Goal: Task Accomplishment & Management: Use online tool/utility

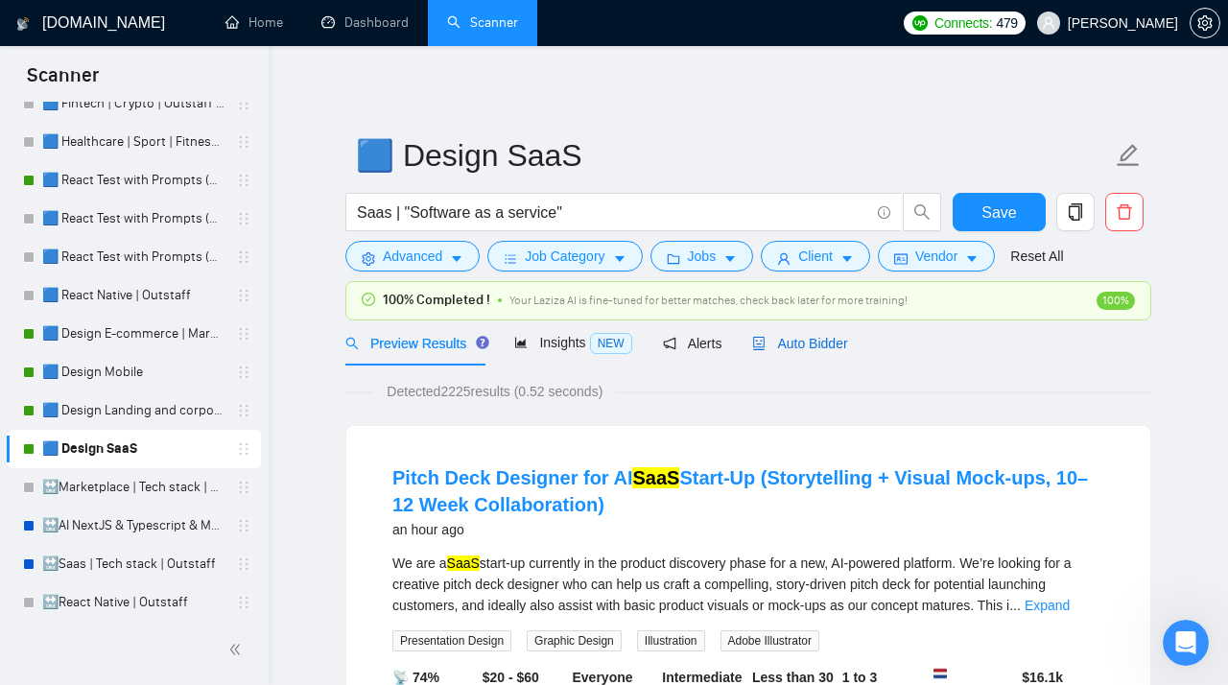
click at [827, 338] on span "Auto Bidder" at bounding box center [799, 343] width 95 height 15
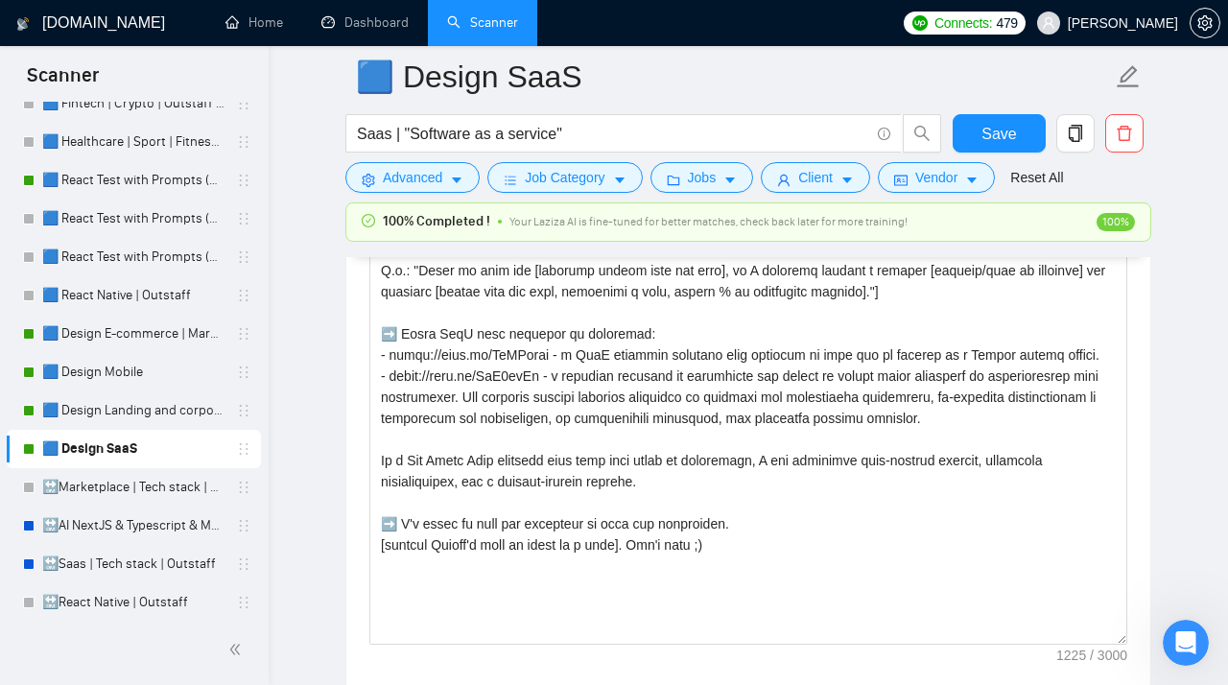
scroll to position [2588, 0]
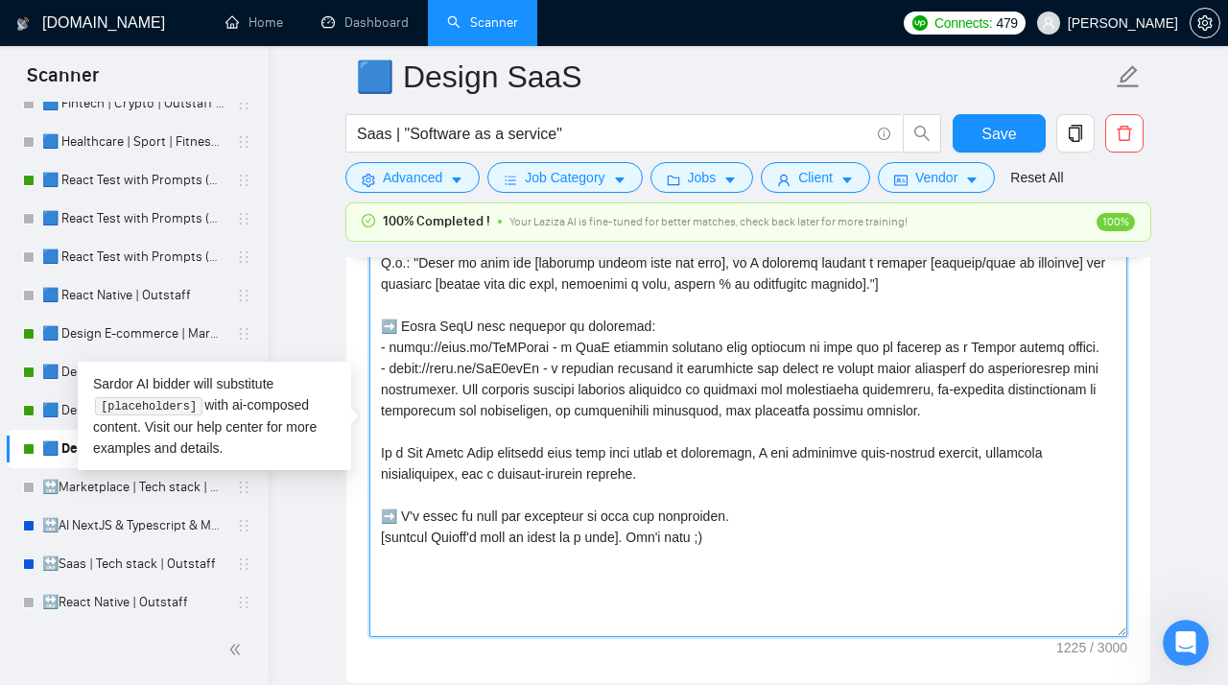
drag, startPoint x: 1047, startPoint y: 423, endPoint x: 294, endPoint y: 349, distance: 756.4
click at [369, 349] on textarea "Cover letter template:" at bounding box center [748, 421] width 758 height 432
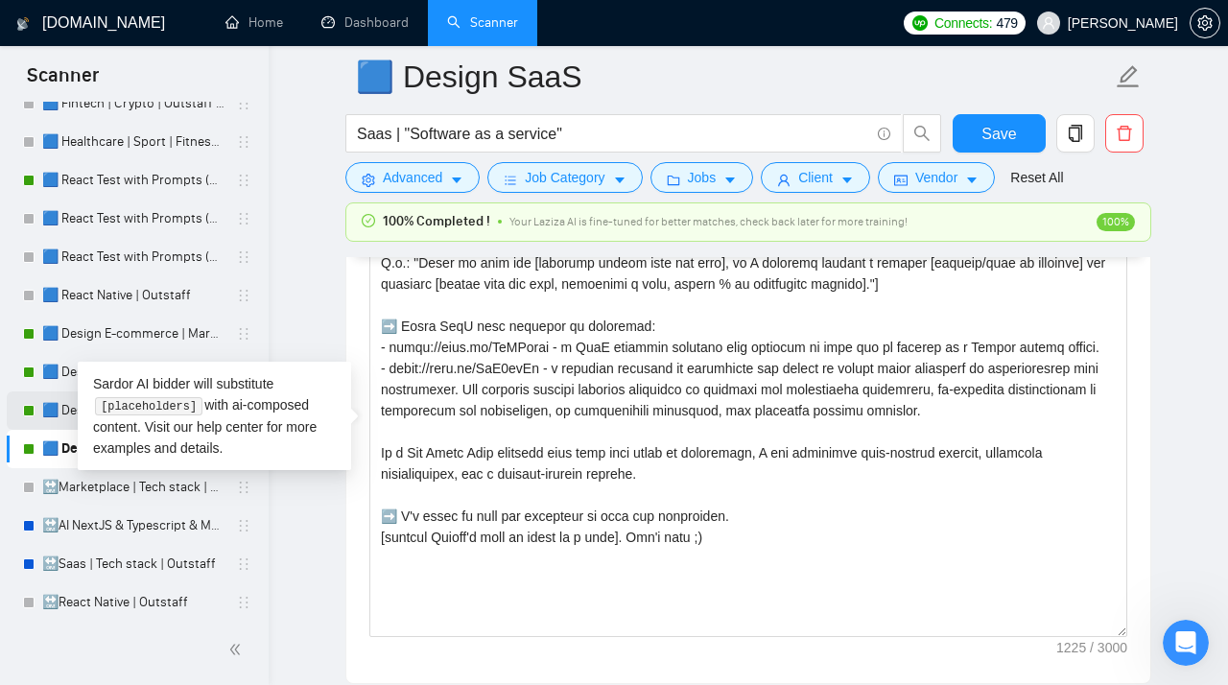
click at [60, 410] on link "🟦 Design Landing and corporate" at bounding box center [133, 410] width 182 height 38
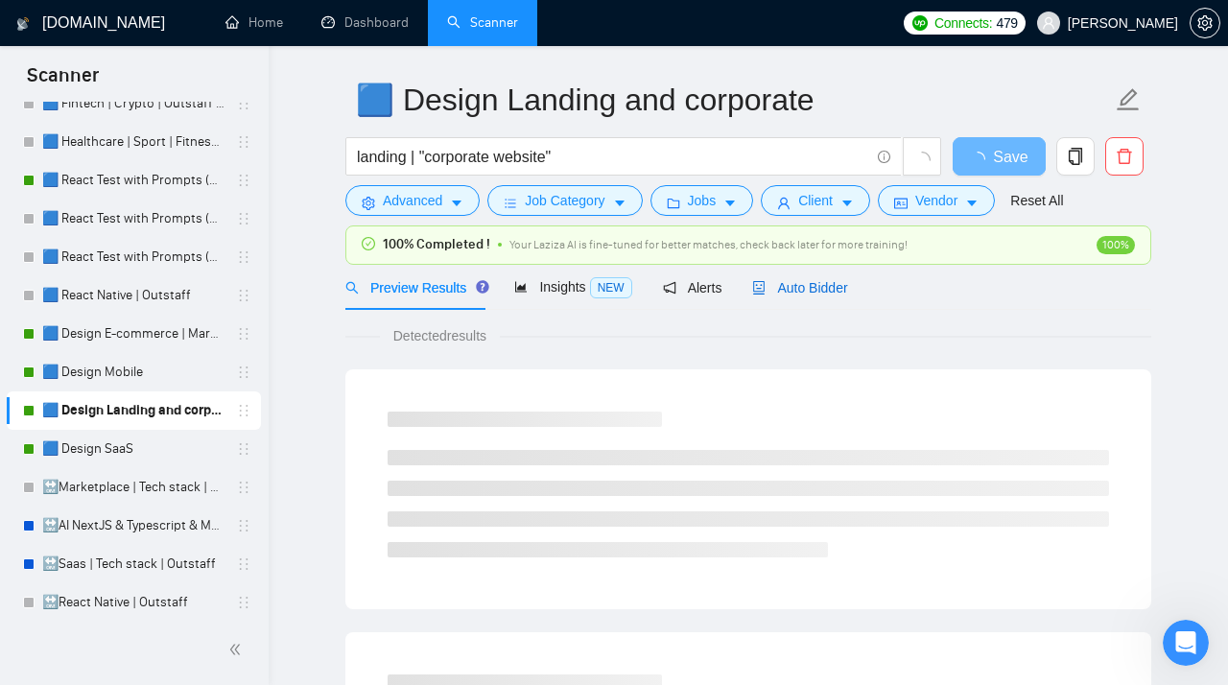
click at [804, 281] on span "Auto Bidder" at bounding box center [799, 287] width 95 height 15
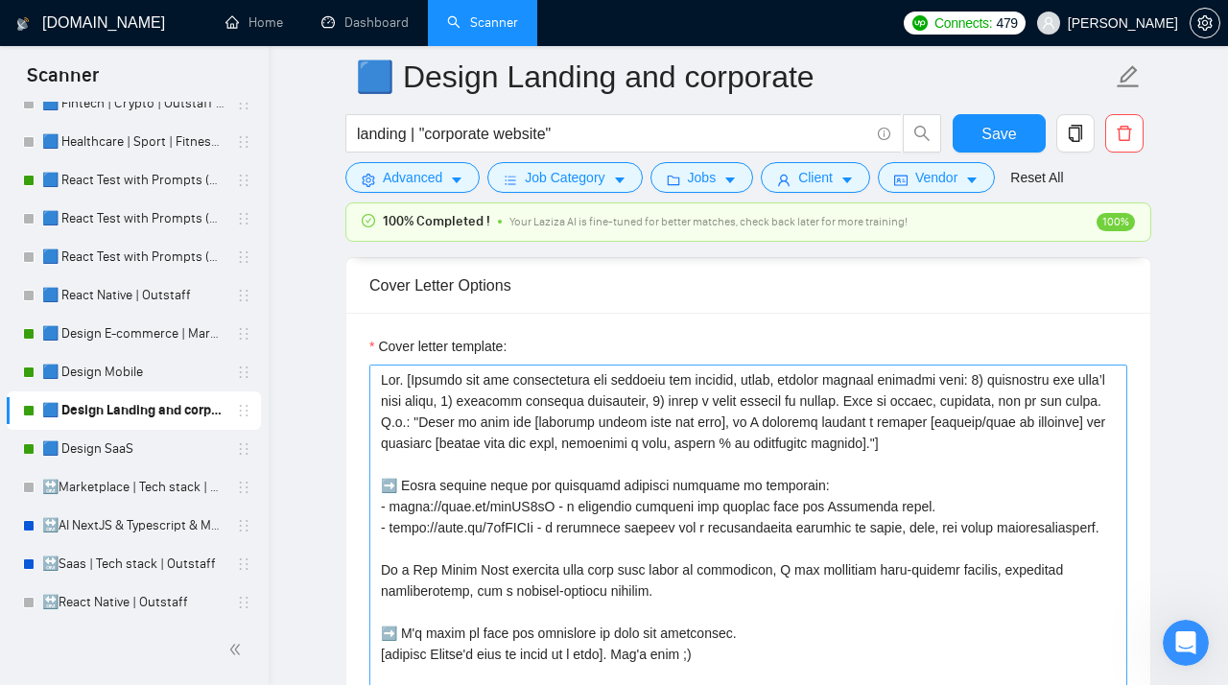
scroll to position [2479, 0]
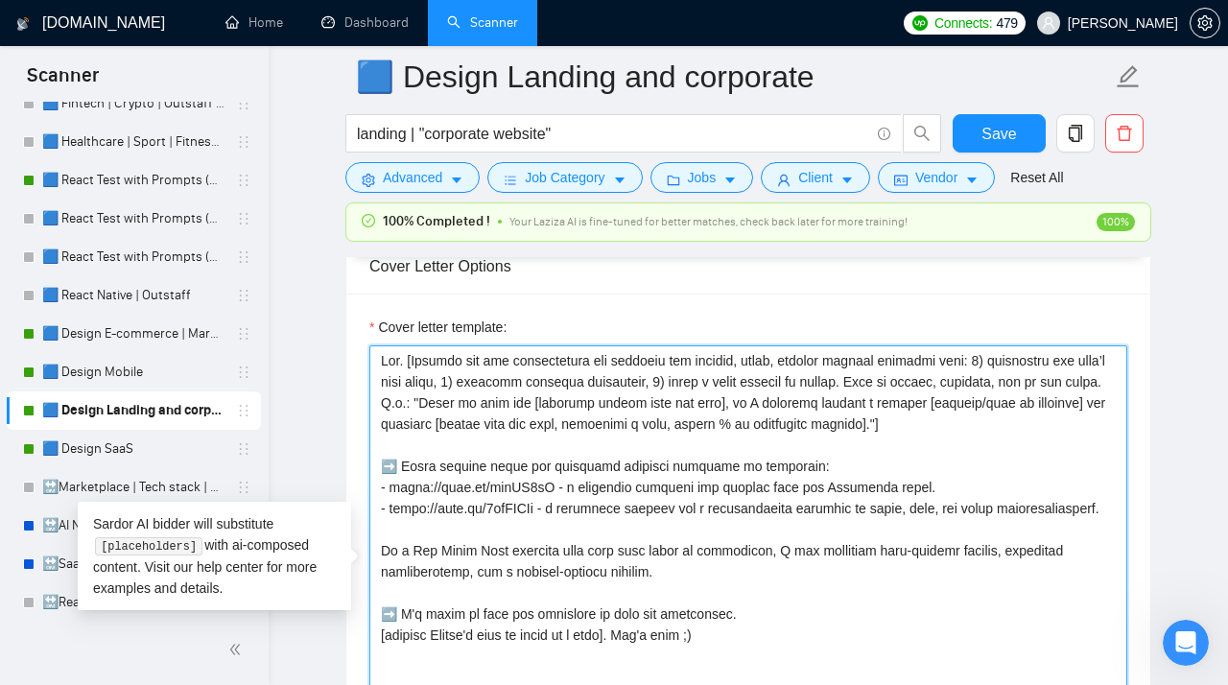
drag, startPoint x: 508, startPoint y: 540, endPoint x: 364, endPoint y: 495, distance: 150.7
click at [369, 495] on textarea "Cover letter template:" at bounding box center [748, 561] width 758 height 432
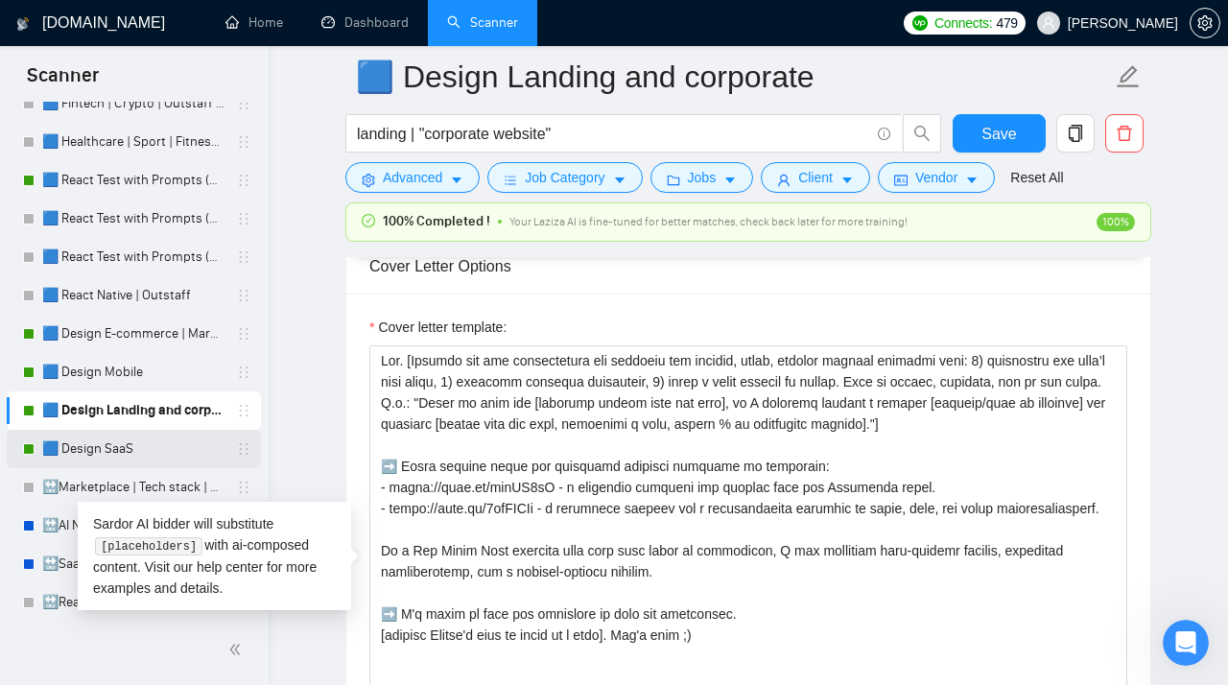
click at [122, 447] on link "🟦 Design SaaS" at bounding box center [133, 449] width 182 height 38
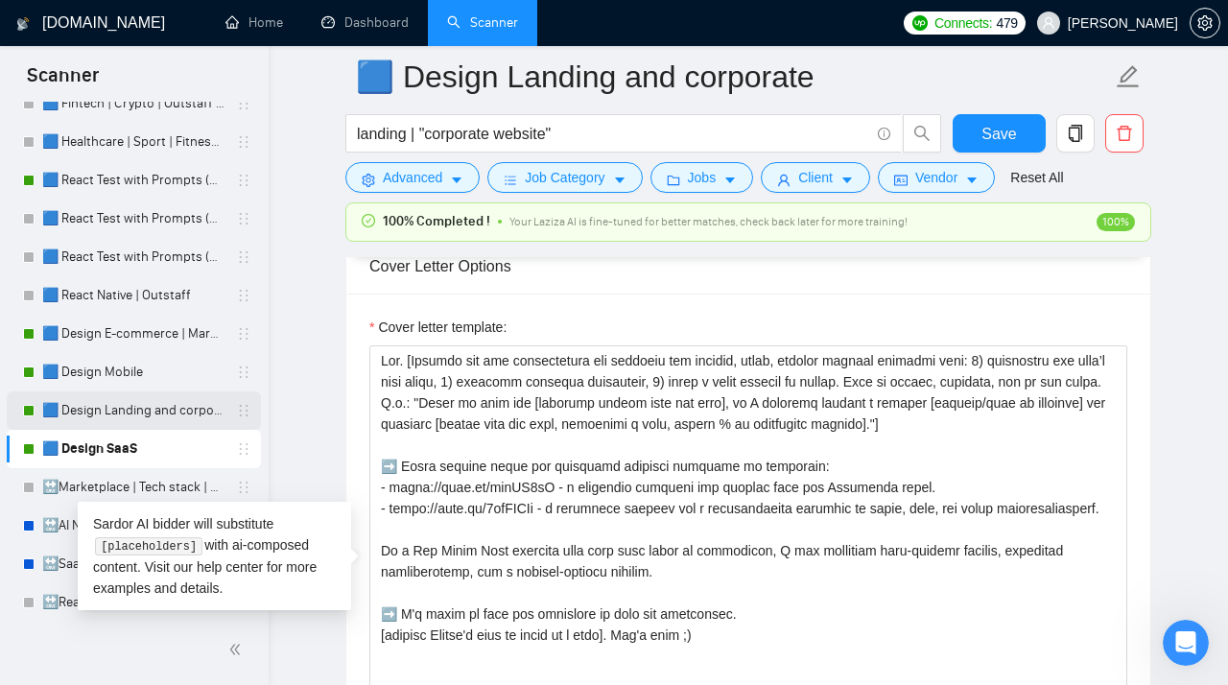
scroll to position [56, 0]
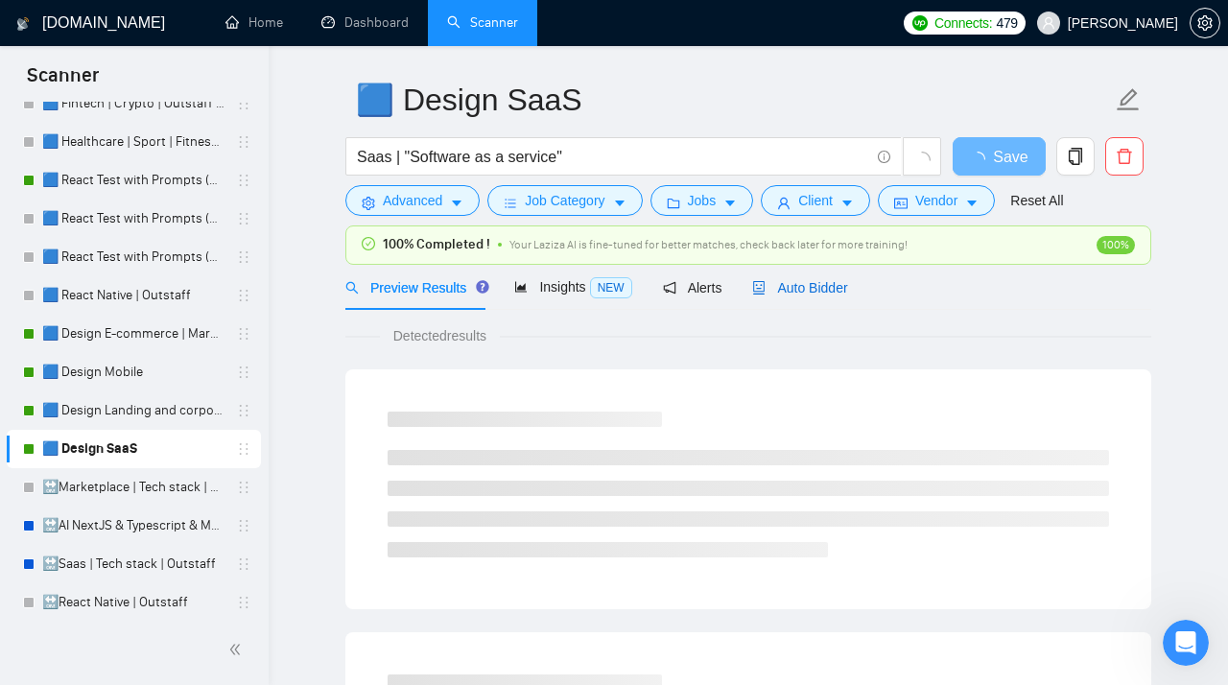
click at [805, 295] on span "Auto Bidder" at bounding box center [799, 287] width 95 height 15
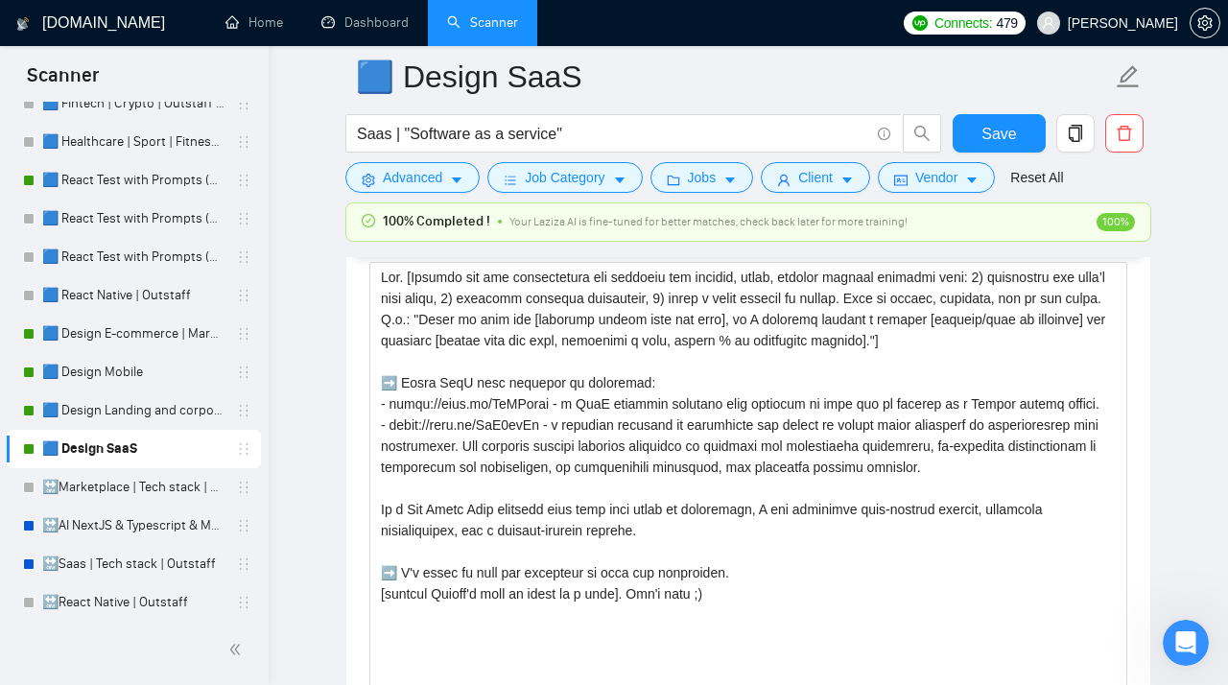
scroll to position [2540, 0]
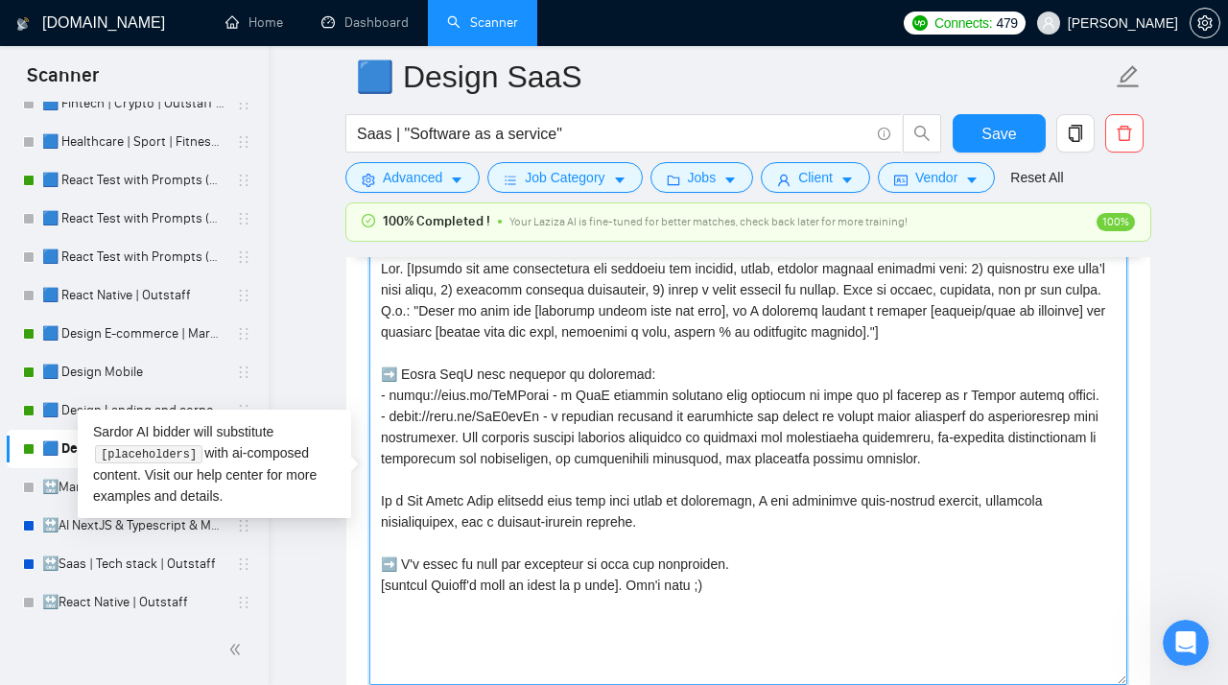
drag, startPoint x: 1111, startPoint y: 406, endPoint x: 350, endPoint y: 406, distance: 760.5
click at [369, 406] on textarea "Cover letter template:" at bounding box center [748, 469] width 758 height 432
drag, startPoint x: 1064, startPoint y: 468, endPoint x: 370, endPoint y: 404, distance: 697.3
click at [370, 404] on textarea "Cover letter template:" at bounding box center [748, 469] width 758 height 432
